Goal: Information Seeking & Learning: Check status

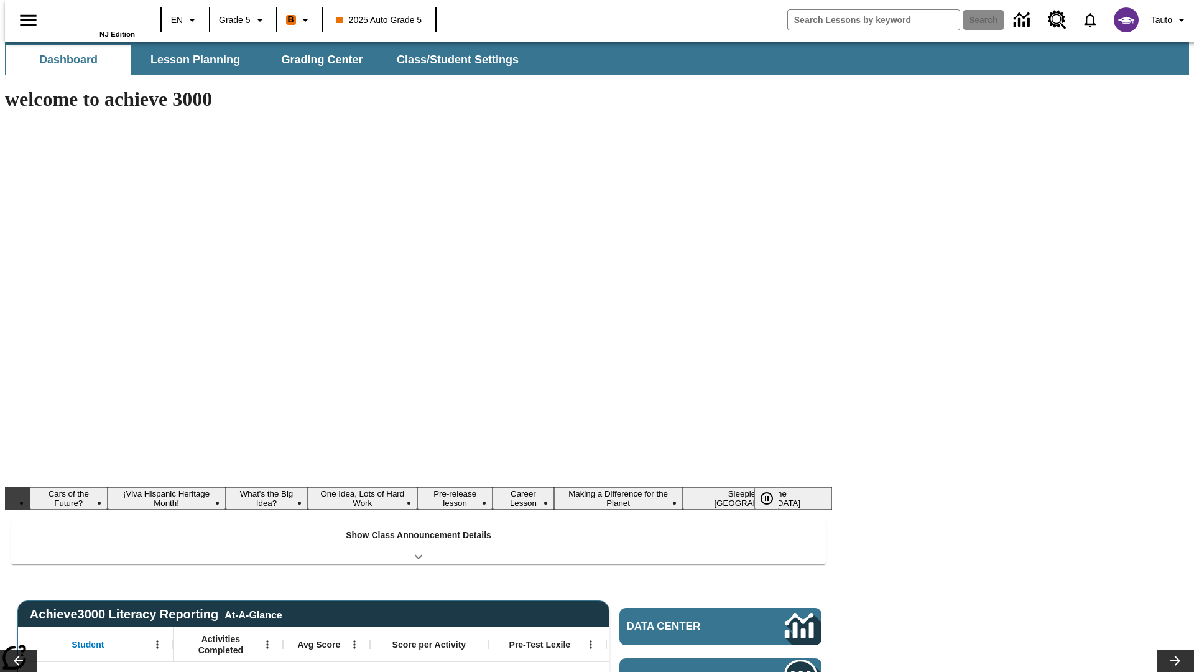
type input "-1"
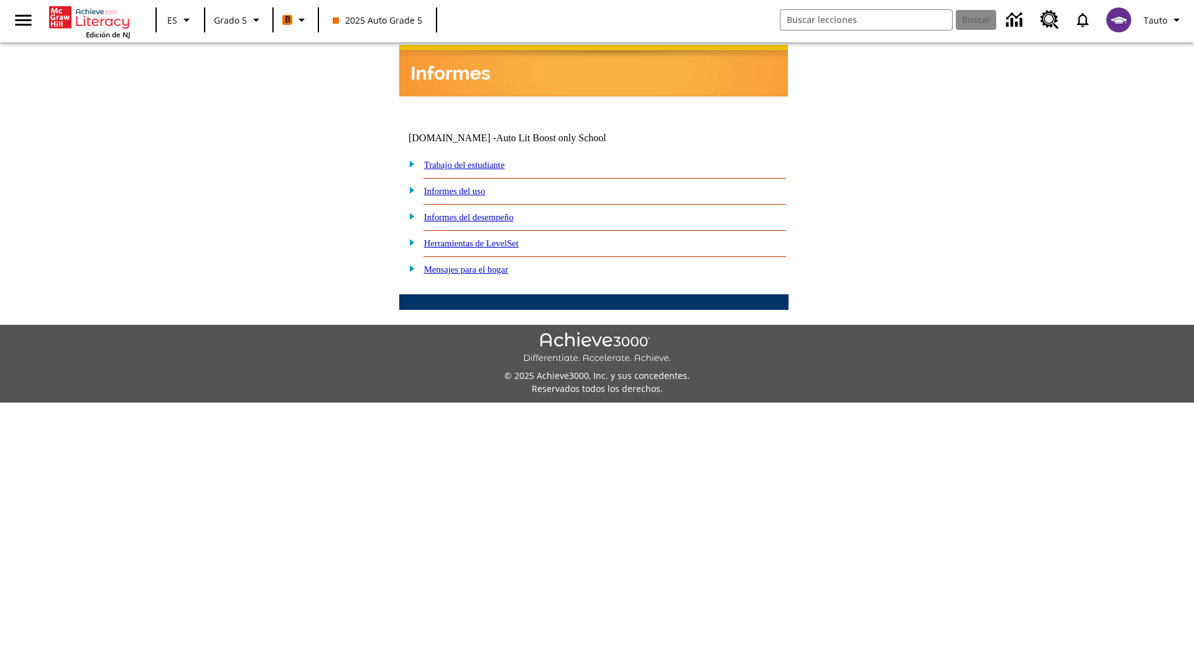
click at [485, 212] on link "Informes del desempeño" at bounding box center [469, 217] width 90 height 10
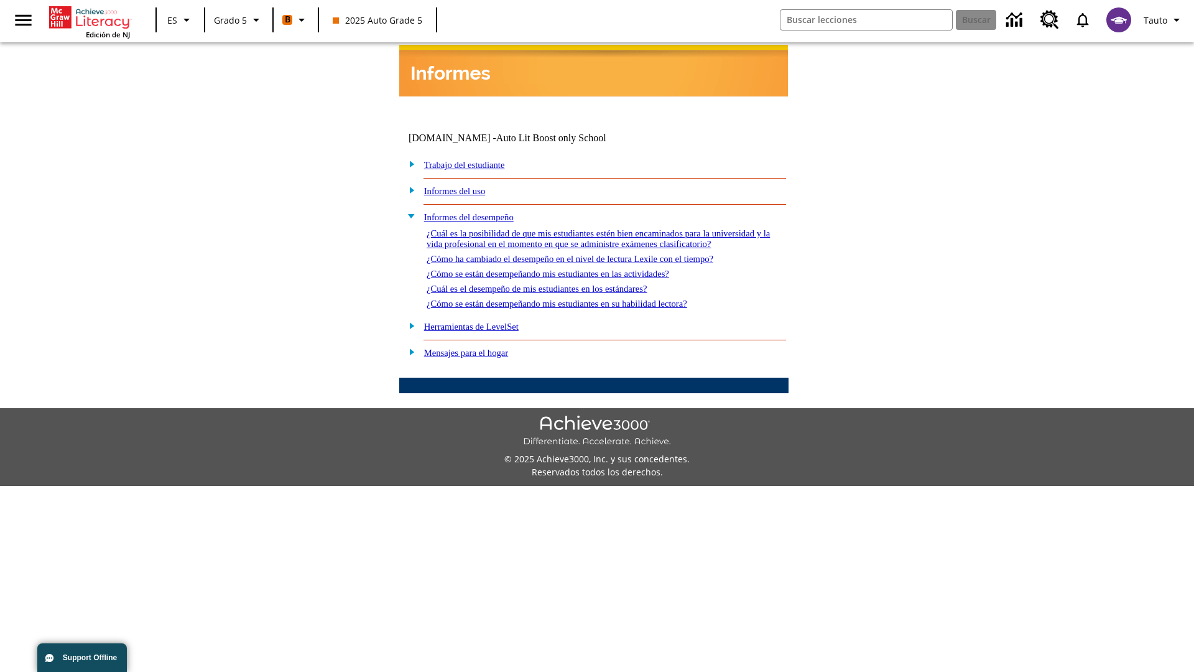
click at [579, 299] on link "¿Cómo se están desempeñando mis estudiantes en su habilidad lectora?" at bounding box center [557, 304] width 261 height 10
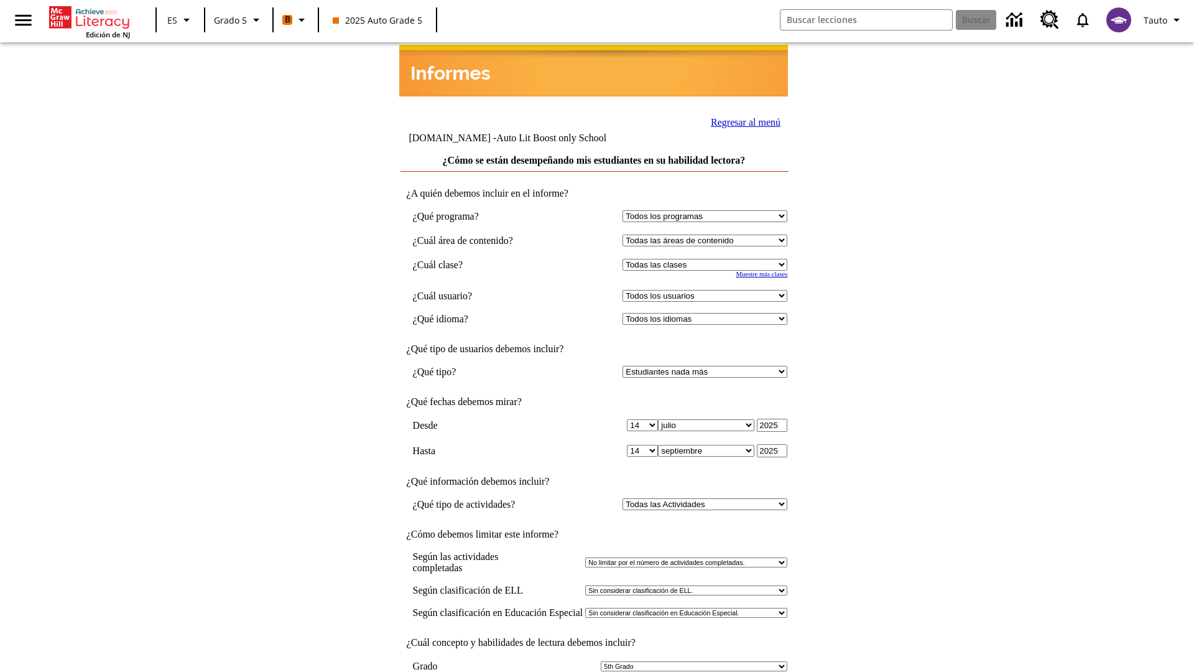
select select "11133131"
select select "21437107"
